Goal: Task Accomplishment & Management: Manage account settings

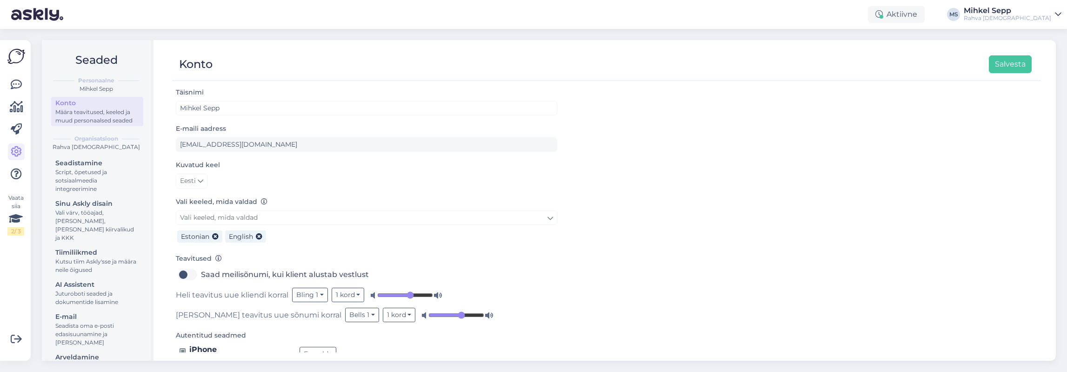
scroll to position [28, 0]
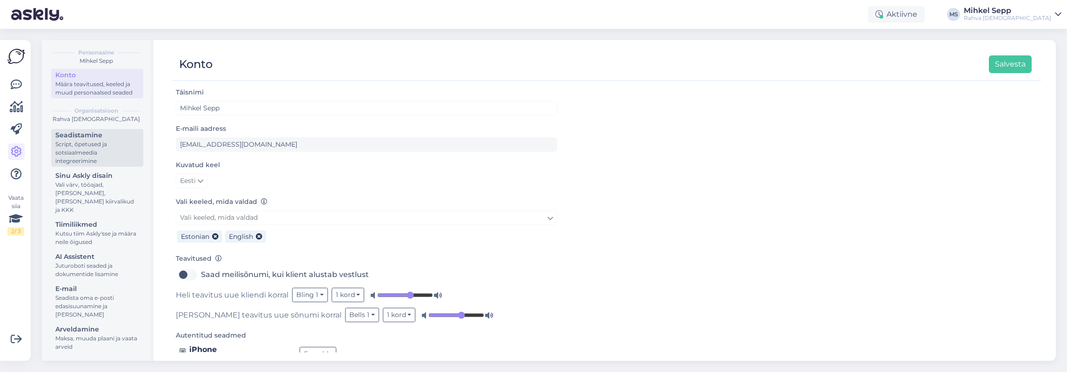
click at [88, 140] on div "Seadistamine" at bounding box center [97, 135] width 84 height 10
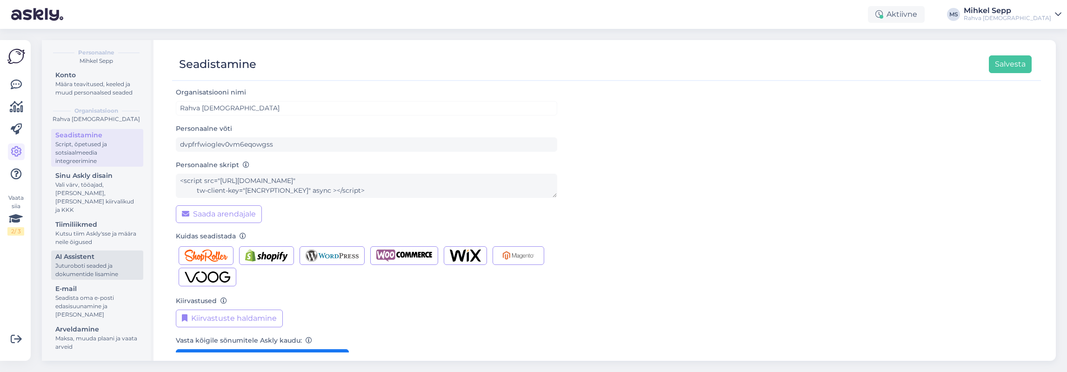
click at [79, 257] on div "AI Assistent" at bounding box center [97, 257] width 84 height 10
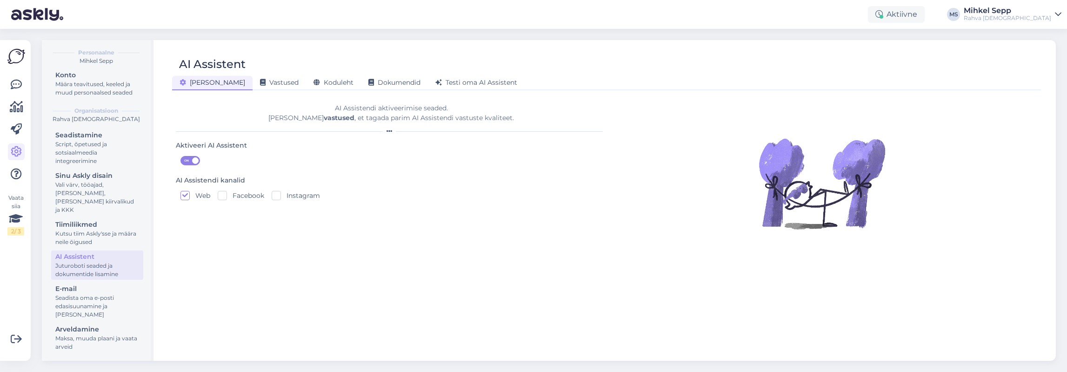
click at [72, 216] on div "Seadistamine Script, õpetused ja sotsiaalmeedia integreerimine Sinu Askly disai…" at bounding box center [97, 242] width 92 height 226
click at [72, 223] on div "Tiimiliikmed" at bounding box center [97, 225] width 84 height 10
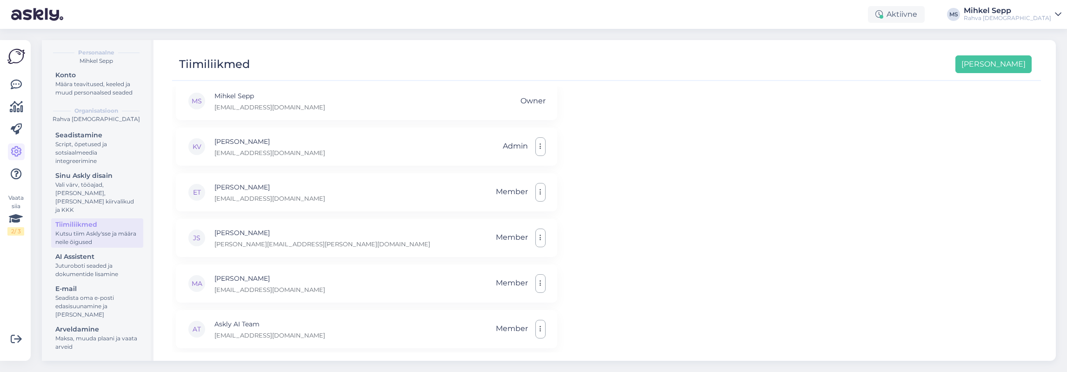
scroll to position [6, 0]
click at [73, 236] on div "Kutsu tiim Askly'sse ja määra neile õigused" at bounding box center [97, 237] width 84 height 17
click at [73, 305] on div "Seadista oma e-posti edasisuunamine ja [PERSON_NAME]" at bounding box center [97, 306] width 84 height 25
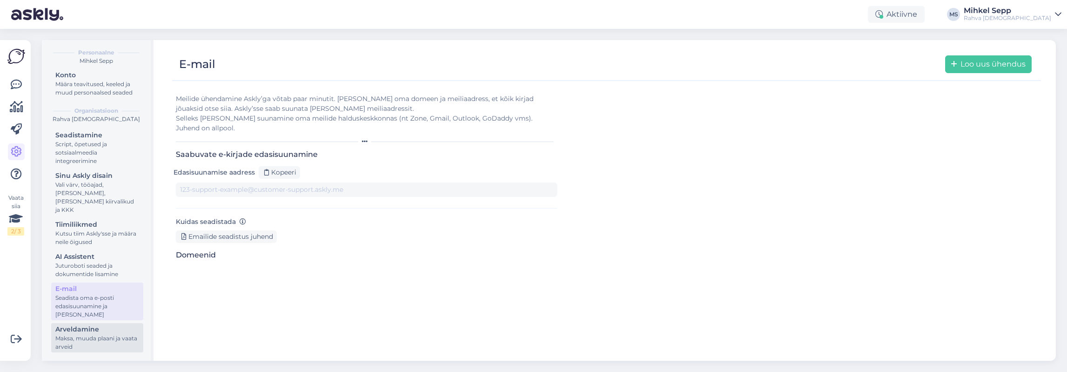
type input "[DOMAIN_NAME][EMAIL_ADDRESS][DOMAIN_NAME]"
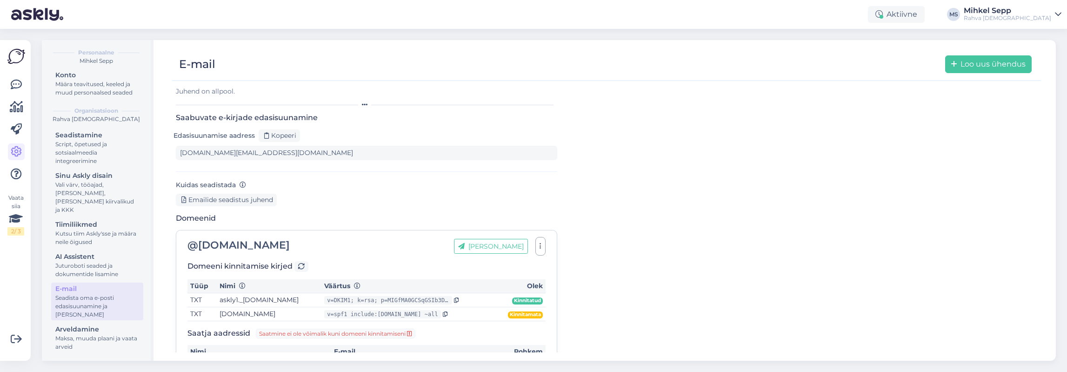
scroll to position [117, 0]
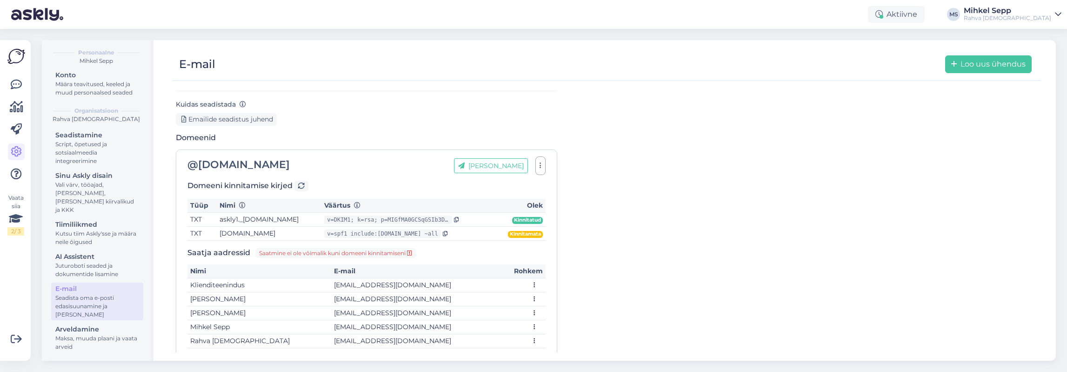
click at [108, 7] on div "Aktiivne [PERSON_NAME] [PERSON_NAME] Rahva Raamat" at bounding box center [533, 14] width 1067 height 29
